Goal: Find specific page/section: Find specific page/section

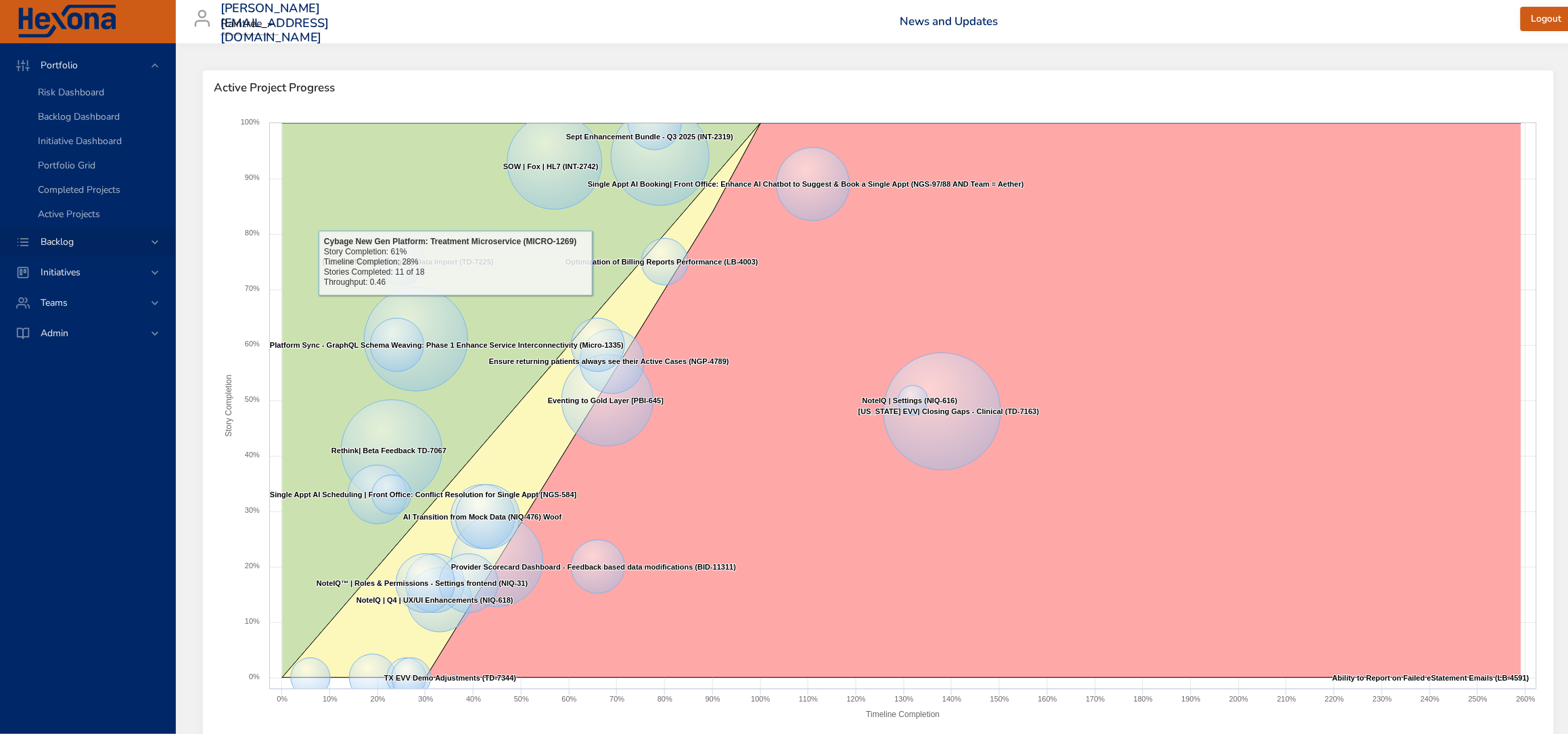
click at [78, 241] on span "Backlog" at bounding box center [57, 242] width 55 height 13
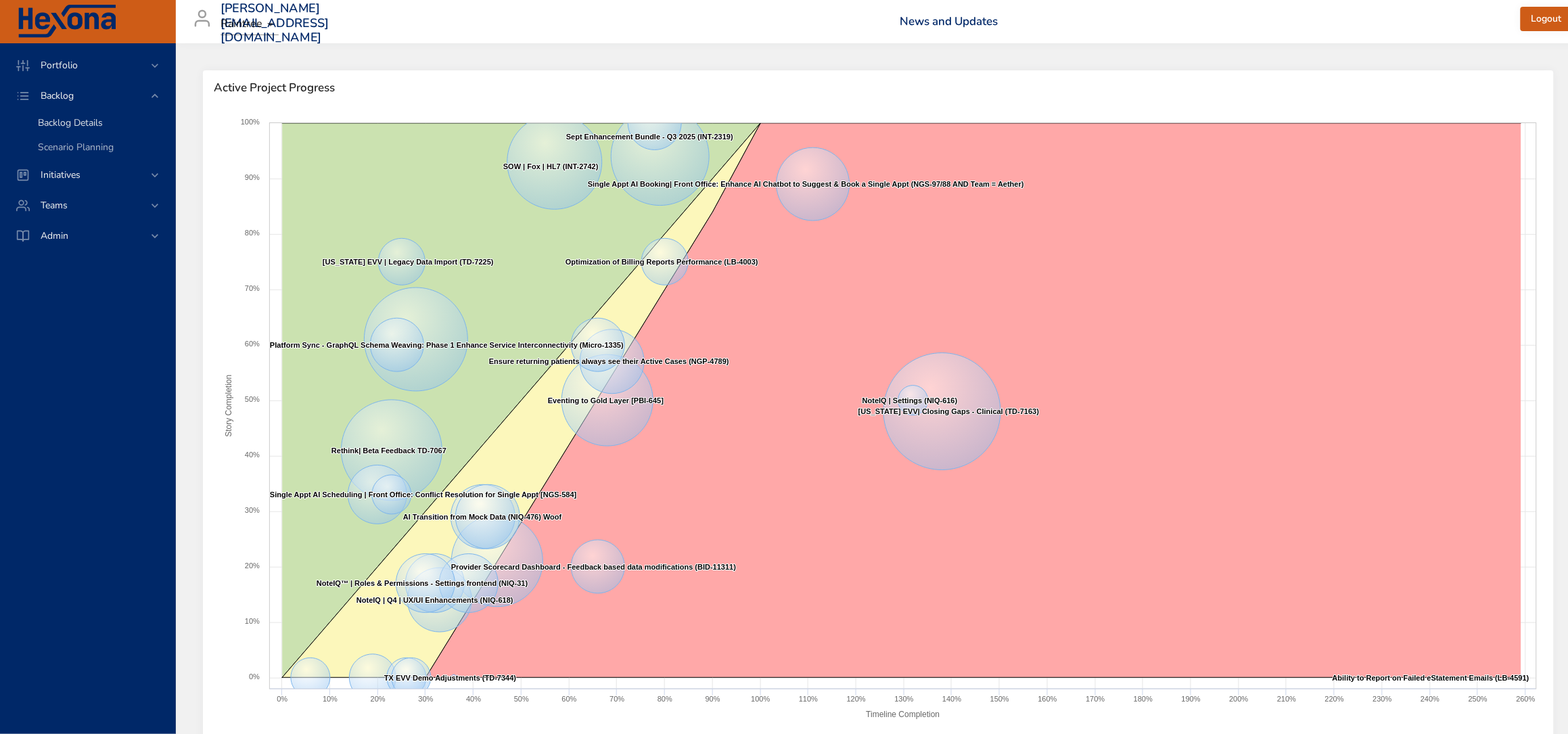
click at [61, 128] on span "Backlog Details" at bounding box center [70, 123] width 65 height 13
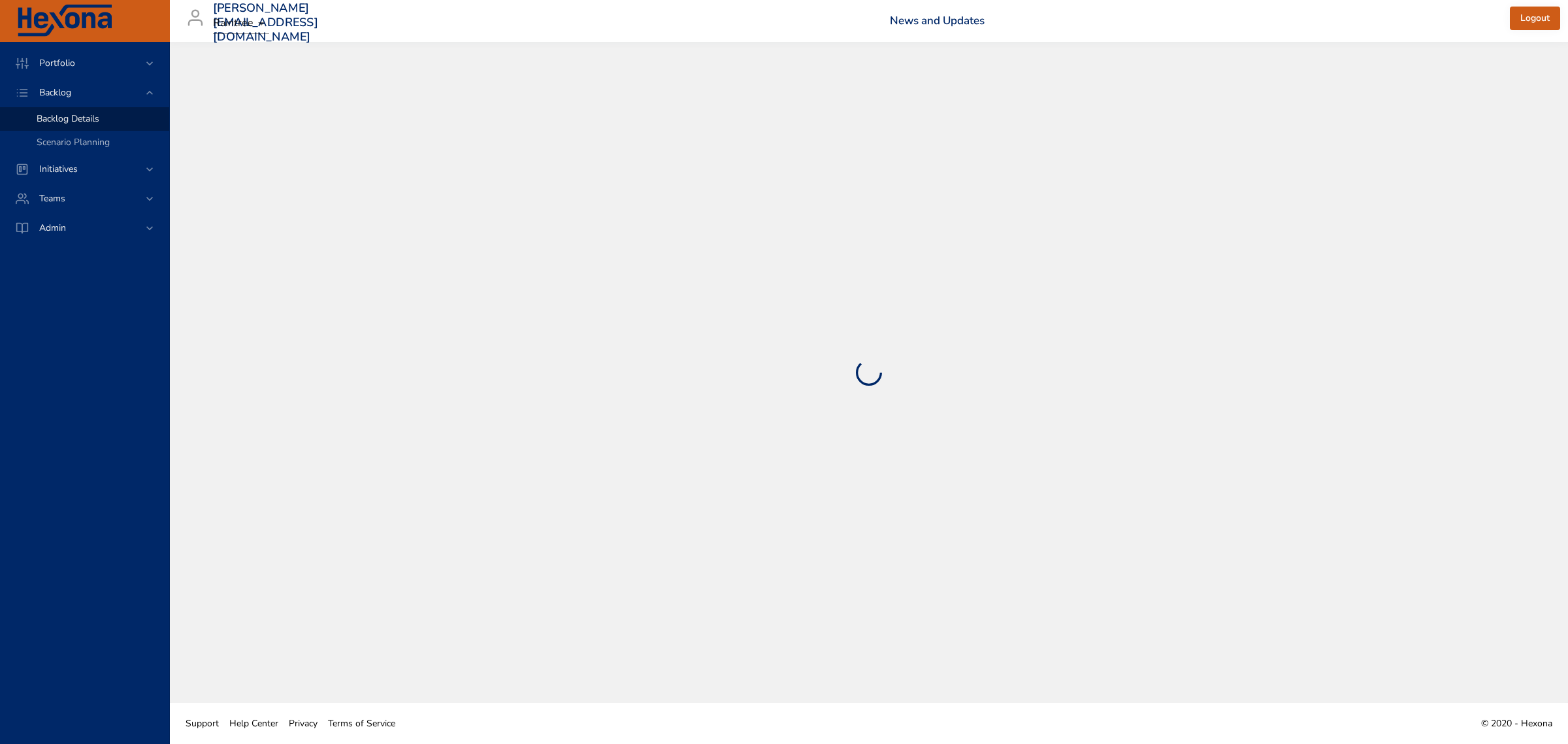
click at [83, 121] on span "Backlog Details" at bounding box center [68, 119] width 63 height 13
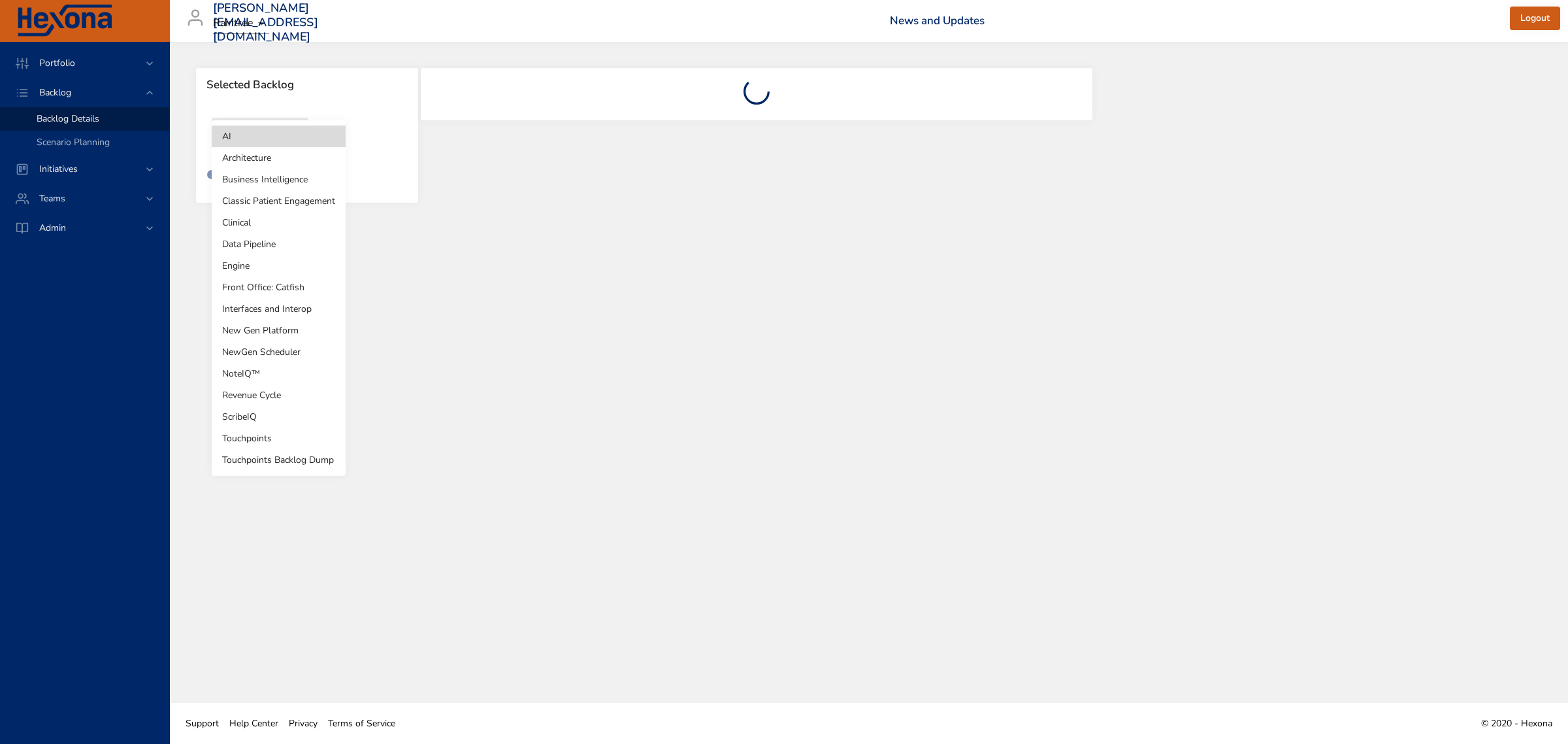
click at [262, 151] on body "Portfolio Backlog Backlog Details Scenario Planning Initiatives Teams Admin [PE…" at bounding box center [784, 372] width 1568 height 744
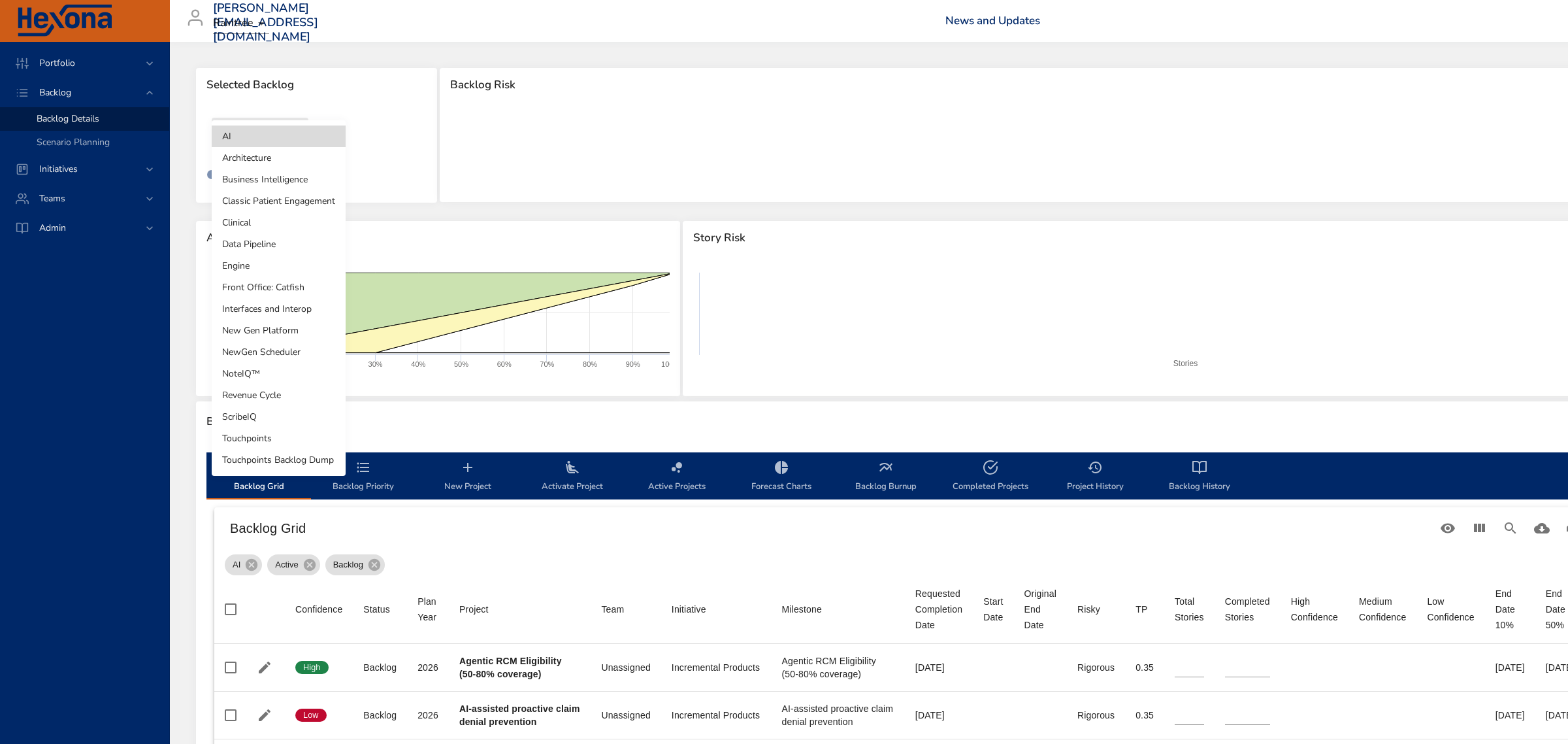
drag, startPoint x: 275, startPoint y: 383, endPoint x: 275, endPoint y: 399, distance: 16.0
click at [275, 399] on ul "AI Architecture Business Intelligence Classic Patient Engagement Clinical Data …" at bounding box center [279, 298] width 134 height 356
click at [275, 399] on li "Revenue Cycle" at bounding box center [279, 395] width 134 height 22
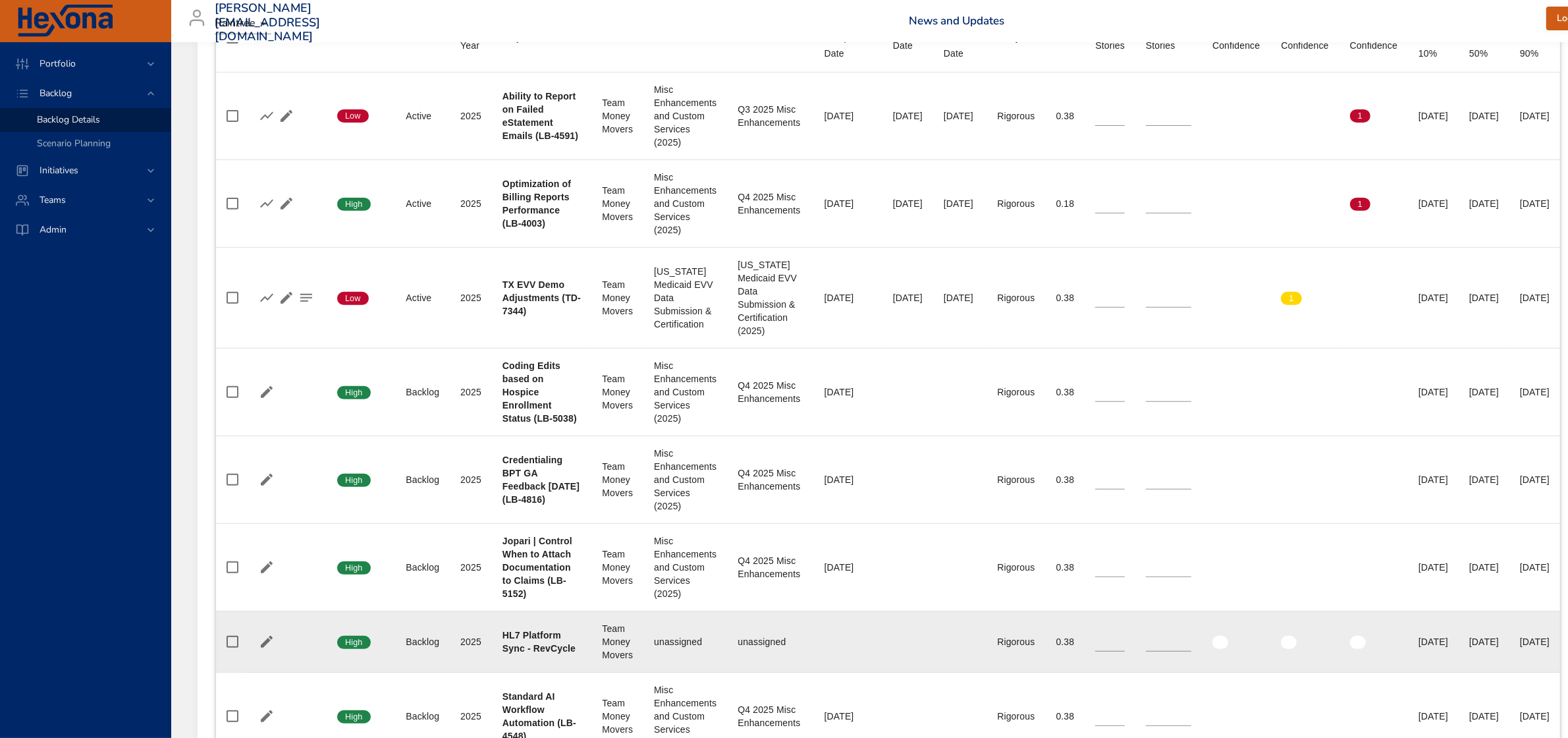
scroll to position [906, 0]
